Goal: Find specific page/section: Find specific page/section

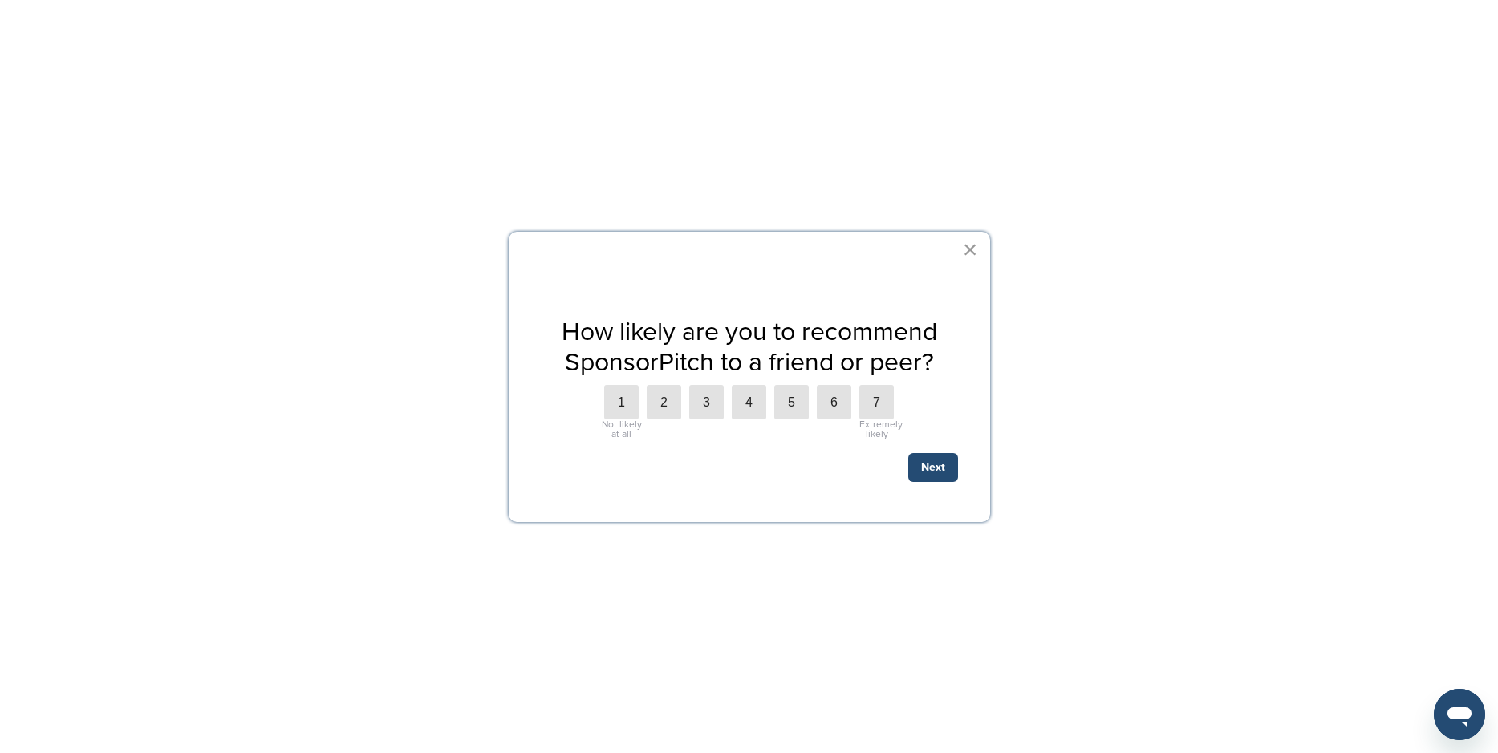
click at [973, 245] on button "×" at bounding box center [970, 250] width 15 height 26
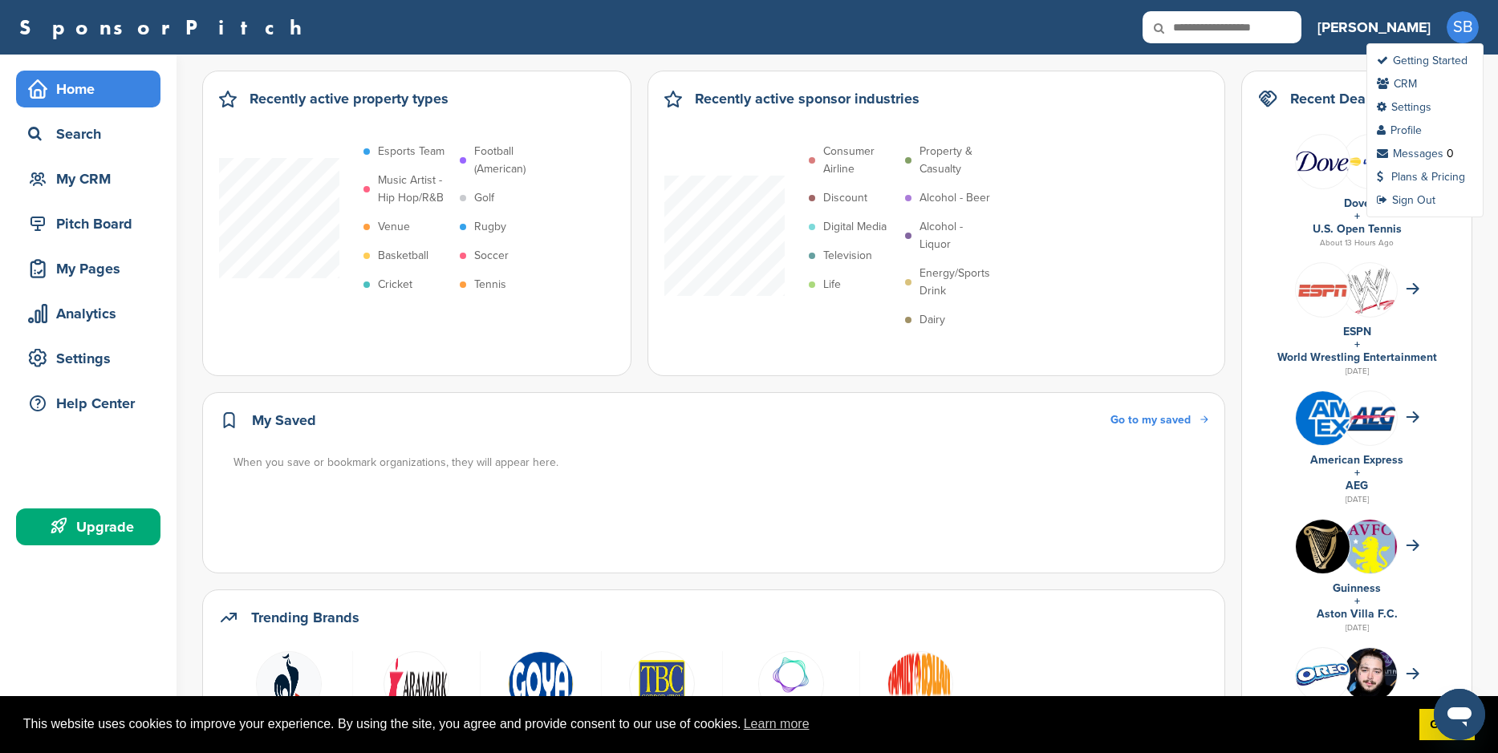
click at [1455, 25] on span "SB" at bounding box center [1462, 27] width 32 height 32
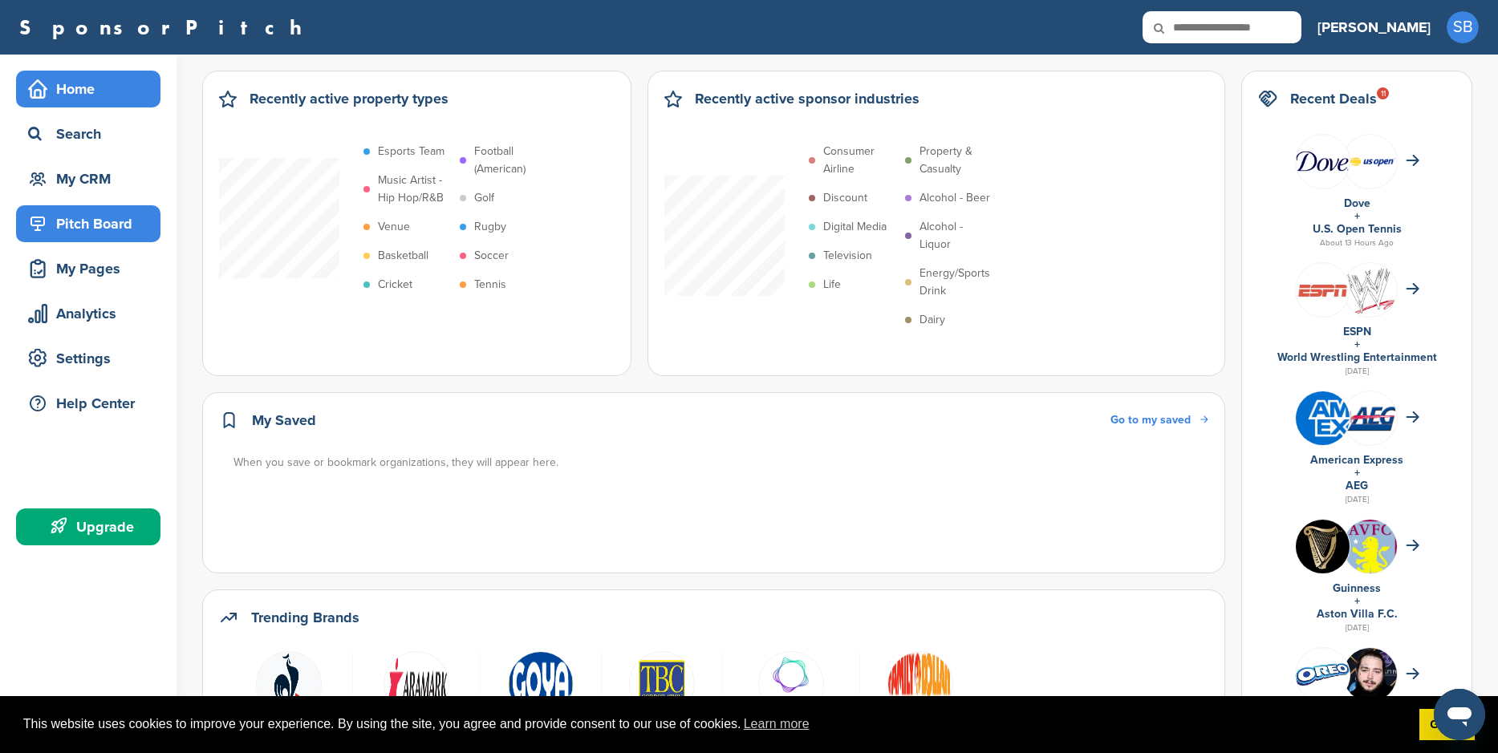
click at [94, 213] on div "Pitch Board" at bounding box center [92, 223] width 136 height 29
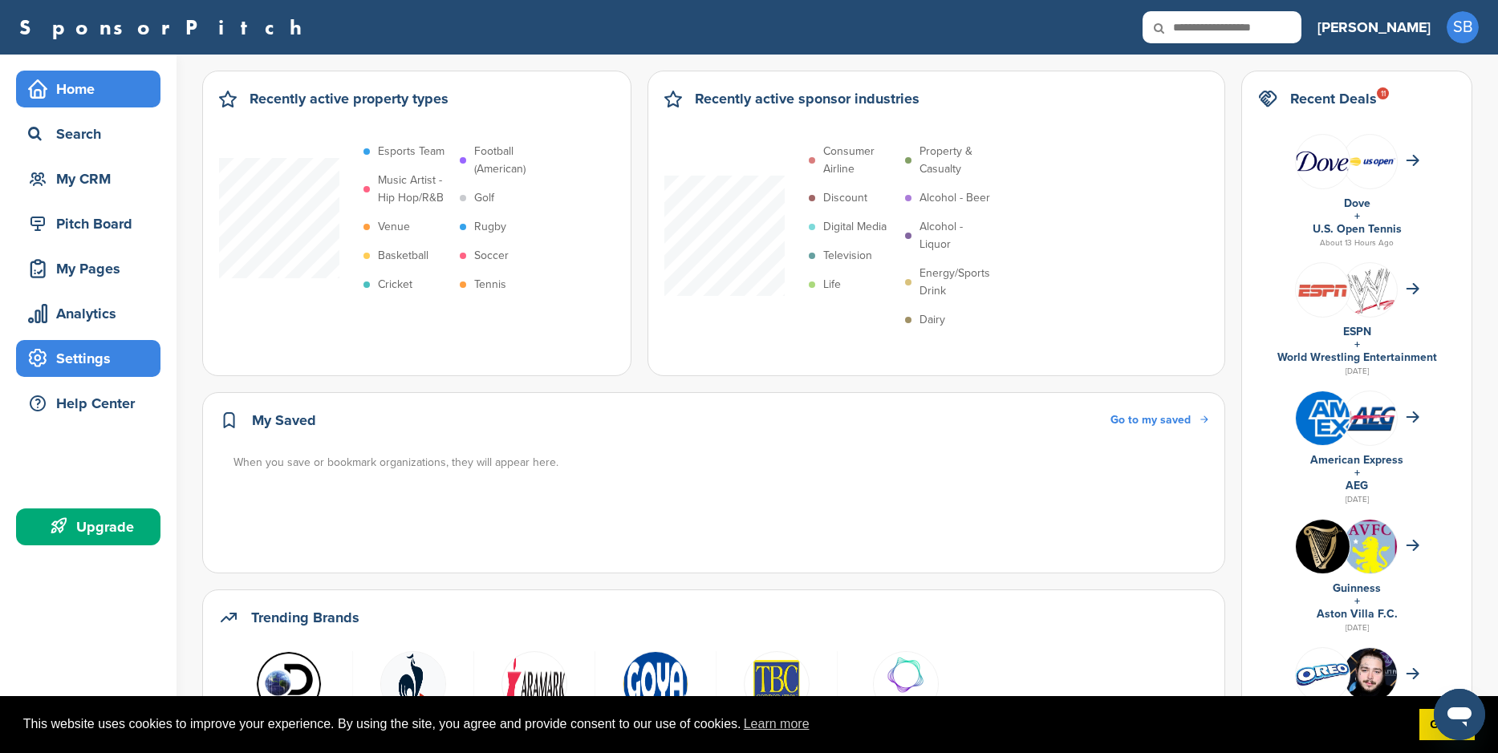
click at [67, 368] on div "Settings" at bounding box center [92, 358] width 136 height 29
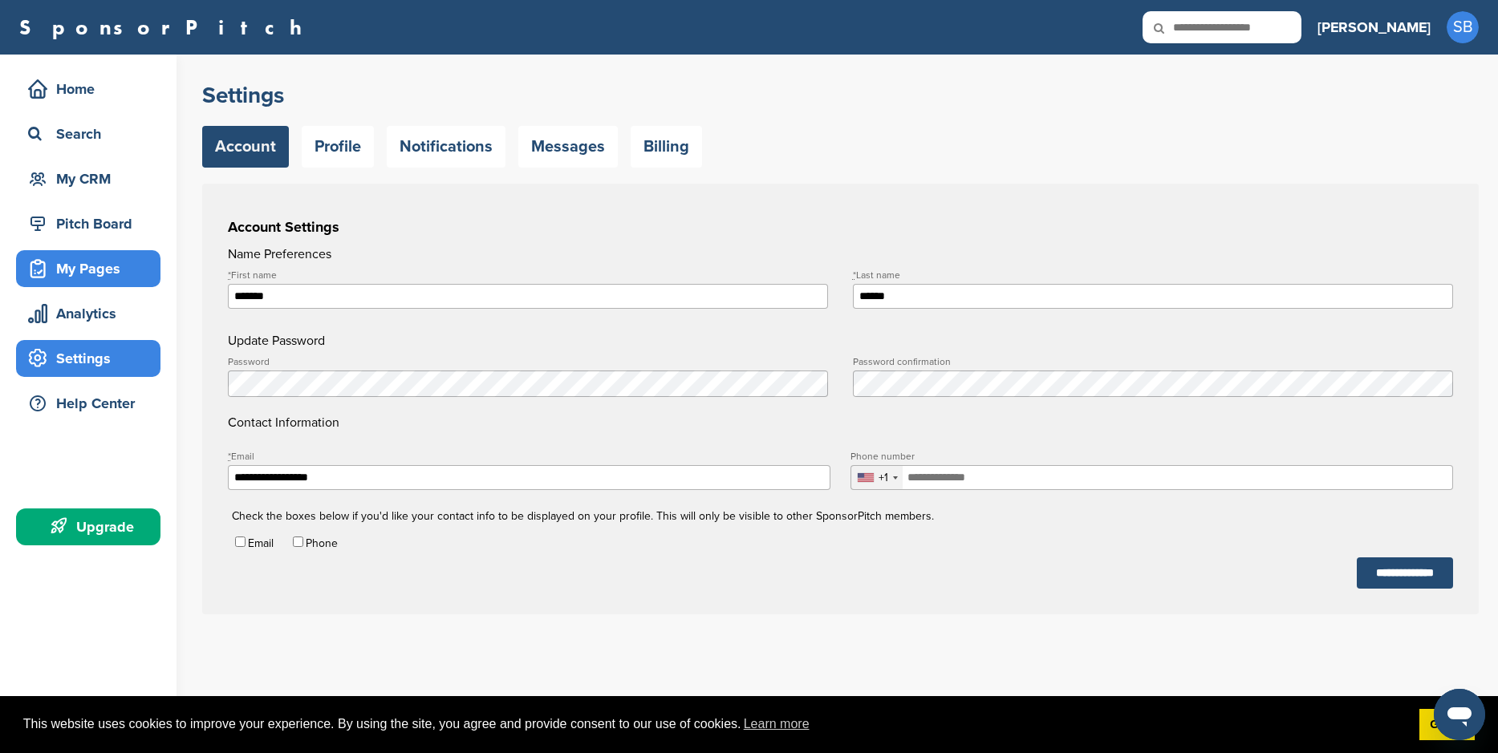
click at [86, 275] on div "My Pages" at bounding box center [92, 268] width 136 height 29
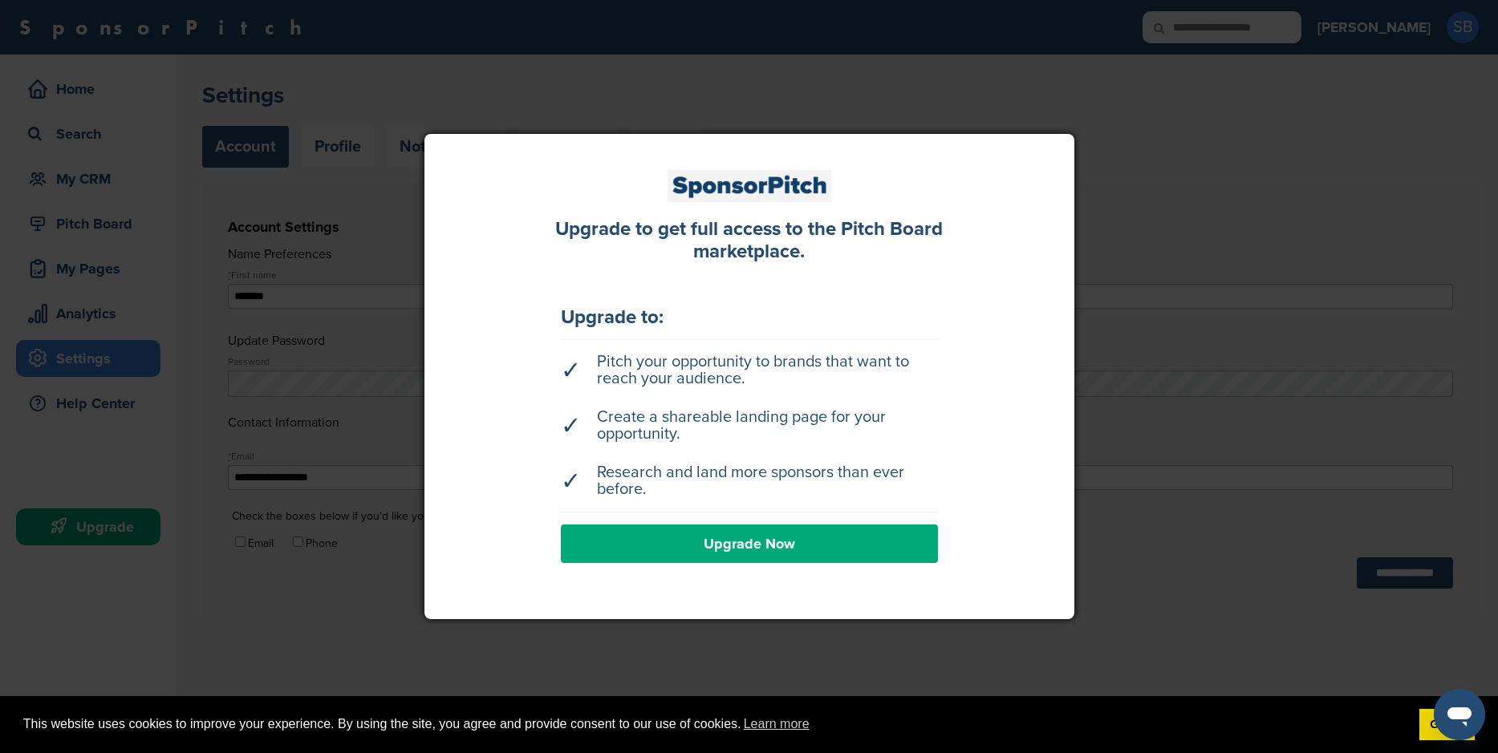
click at [1197, 203] on div at bounding box center [749, 376] width 1498 height 753
